Goal: Transaction & Acquisition: Download file/media

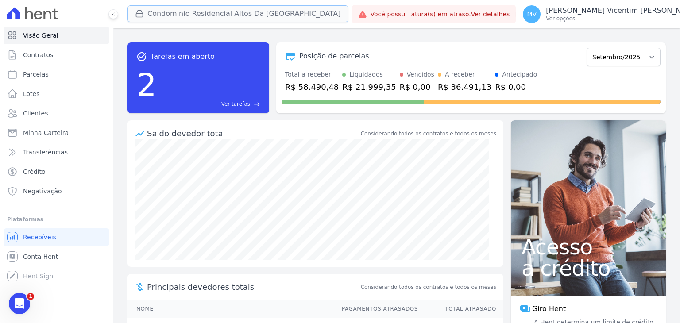
click at [235, 15] on button "Condominio Residencial Altos Da [GEOGRAPHIC_DATA]" at bounding box center [237, 13] width 221 height 17
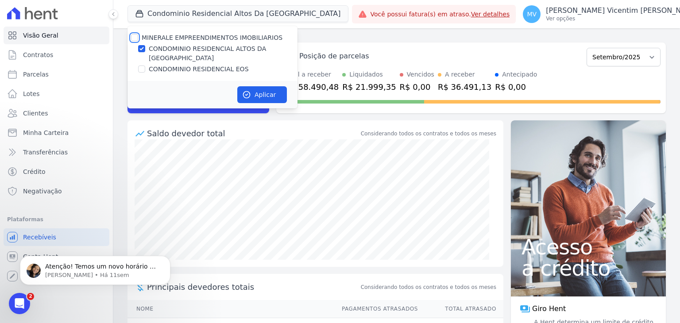
click at [135, 36] on input "MINERALE EMPREENDIMENTOS IMOBILIARIOS" at bounding box center [134, 37] width 7 height 7
checkbox input "true"
click at [135, 36] on input "MINERALE EMPREENDIMENTOS IMOBILIARIOS" at bounding box center [134, 37] width 7 height 7
checkbox input "false"
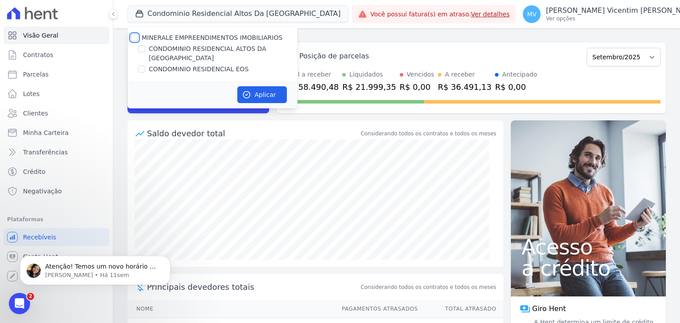
checkbox input "false"
click at [140, 66] on input "CONDOMINIO RESIDENCIAL EOS" at bounding box center [141, 69] width 7 height 7
checkbox input "true"
click at [248, 90] on icon "button" at bounding box center [246, 94] width 9 height 9
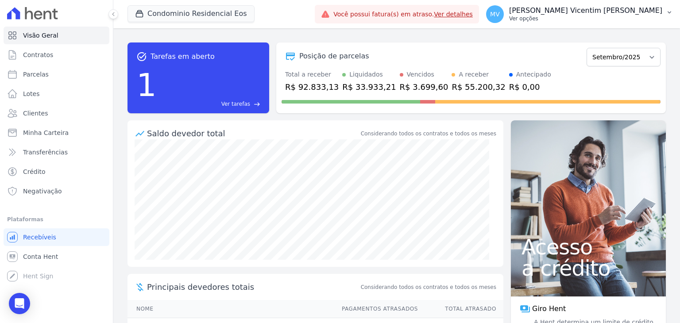
click at [607, 18] on p "Ver opções" at bounding box center [585, 18] width 153 height 7
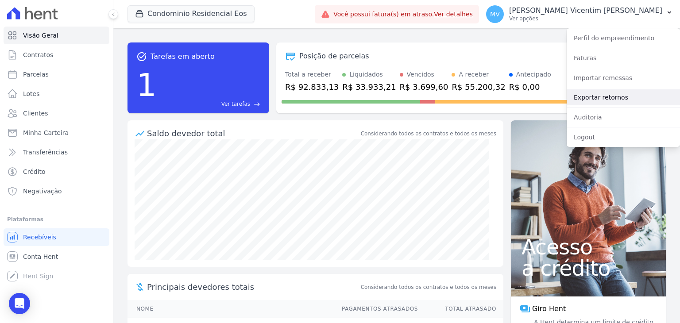
click at [611, 98] on link "Exportar retornos" at bounding box center [623, 97] width 113 height 16
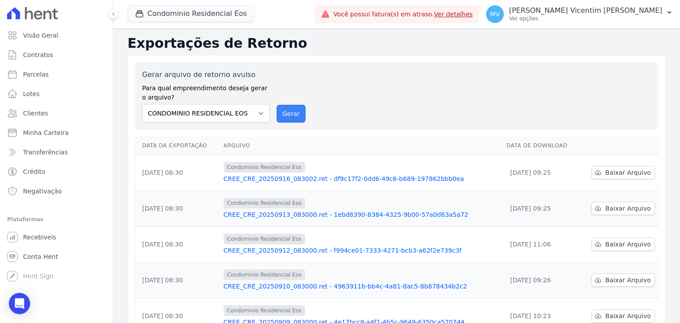
click at [291, 112] on button "Gerar" at bounding box center [291, 114] width 29 height 18
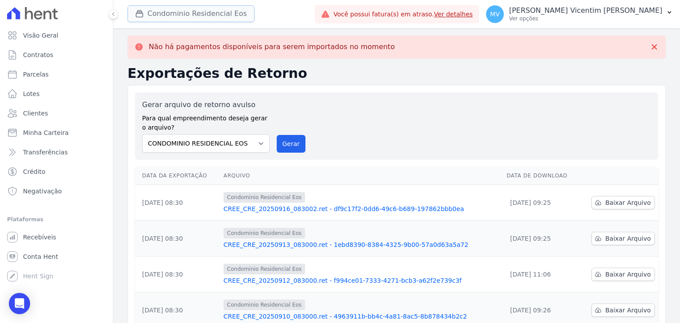
click at [235, 11] on button "Condominio Residencial Eos" at bounding box center [190, 13] width 127 height 17
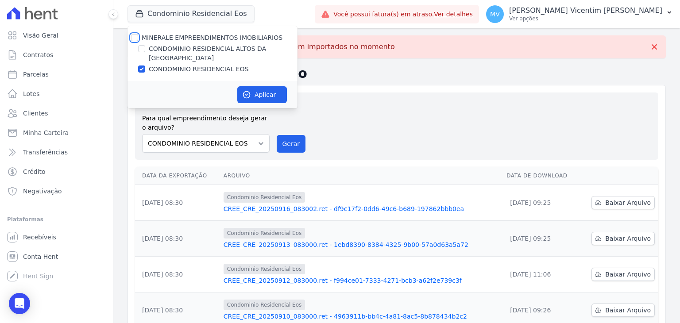
click at [132, 38] on input "MINERALE EMPREENDIMENTOS IMOBILIARIOS" at bounding box center [134, 37] width 7 height 7
checkbox input "true"
click at [132, 38] on input "MINERALE EMPREENDIMENTOS IMOBILIARIOS" at bounding box center [134, 37] width 7 height 7
checkbox input "false"
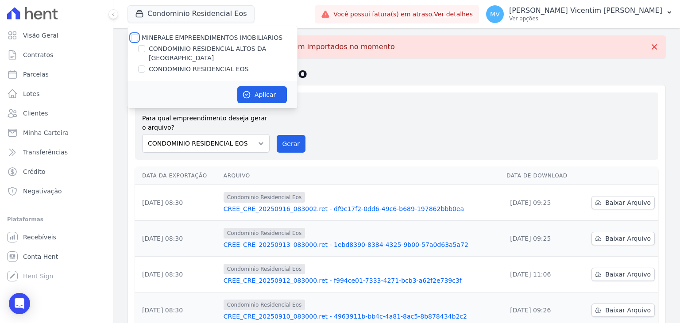
checkbox input "false"
click at [143, 48] on input "CONDOMINIO RESIDENCIAL ALTOS DA [GEOGRAPHIC_DATA]" at bounding box center [141, 48] width 7 height 7
checkbox input "true"
click at [251, 91] on button "Aplicar" at bounding box center [262, 94] width 50 height 17
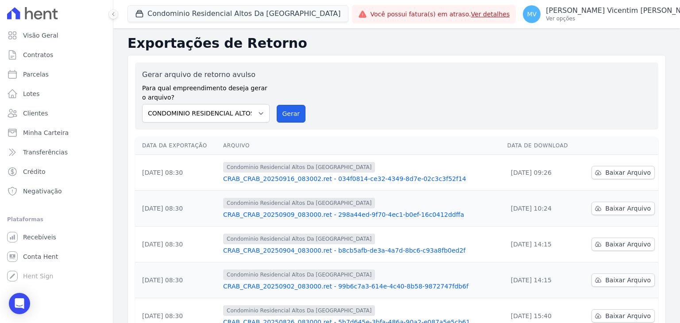
drag, startPoint x: 291, startPoint y: 110, endPoint x: 372, endPoint y: 81, distance: 86.3
click at [290, 110] on button "Gerar" at bounding box center [291, 114] width 29 height 18
